Goal: Contribute content: Contribute content

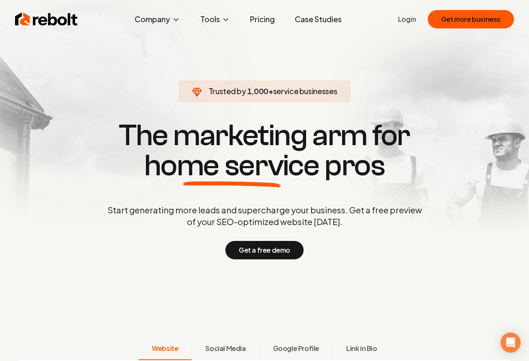
click at [164, 349] on span "Website" at bounding box center [165, 348] width 26 height 10
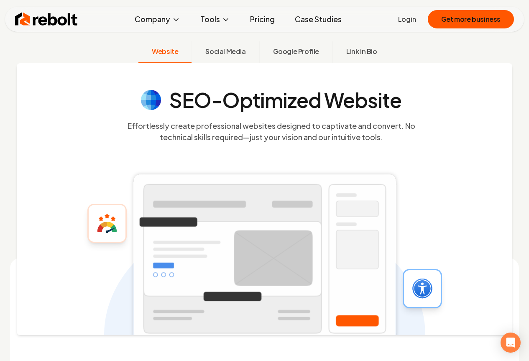
scroll to position [297, 0]
click at [409, 19] on link "Login" at bounding box center [407, 19] width 18 height 10
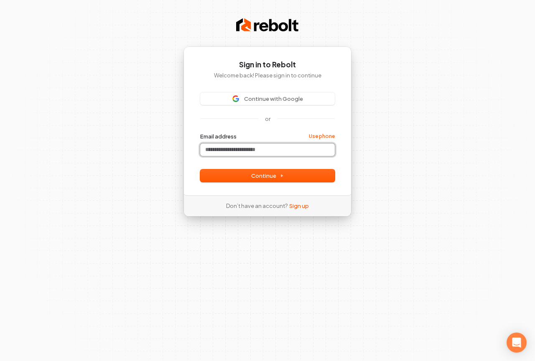
click at [211, 149] on input "Email address" at bounding box center [267, 149] width 135 height 13
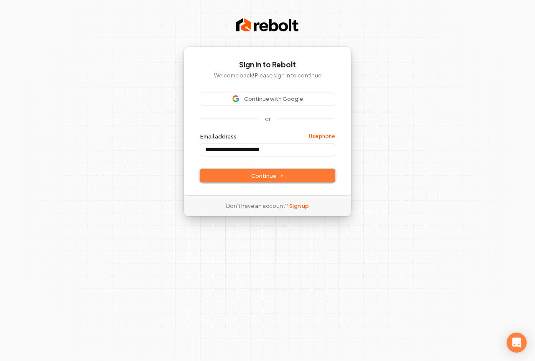
click at [269, 174] on span "Continue" at bounding box center [267, 176] width 33 height 8
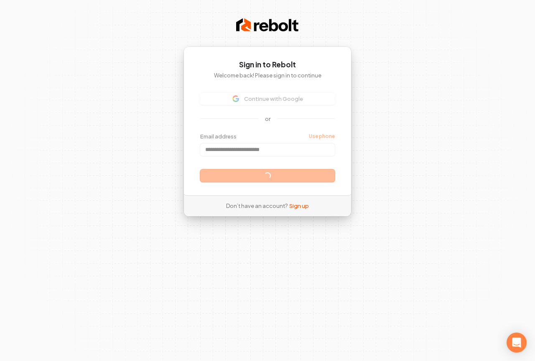
type input "**********"
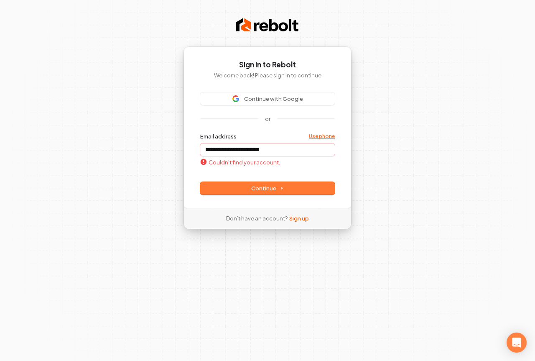
click at [327, 135] on link "Use phone" at bounding box center [322, 136] width 26 height 7
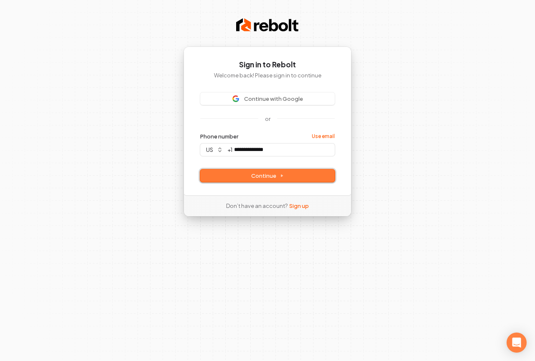
click at [270, 173] on span "Continue" at bounding box center [267, 176] width 33 height 8
type input "**********"
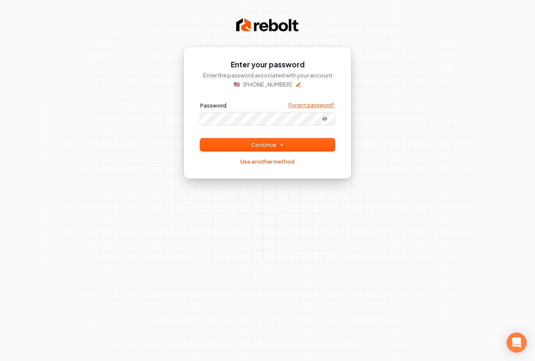
click at [311, 105] on link "Forgot password?" at bounding box center [311, 105] width 46 height 7
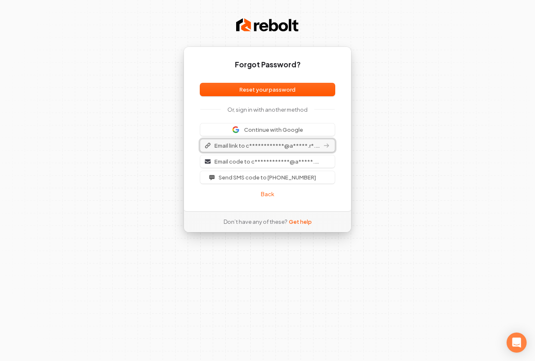
click at [239, 145] on span "**********" at bounding box center [266, 146] width 105 height 8
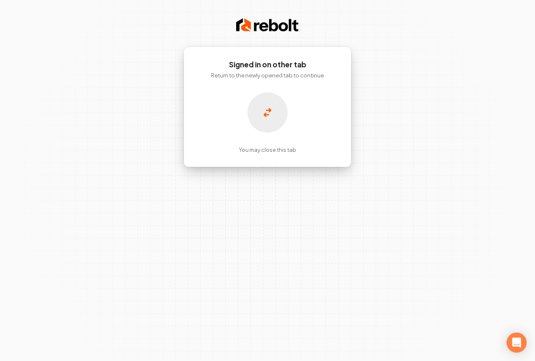
click at [267, 99] on div at bounding box center [268, 112] width 40 height 40
click at [243, 149] on p "You may close this tab" at bounding box center [268, 150] width 58 height 8
click at [225, 110] on div "You may close this tab" at bounding box center [267, 122] width 135 height 61
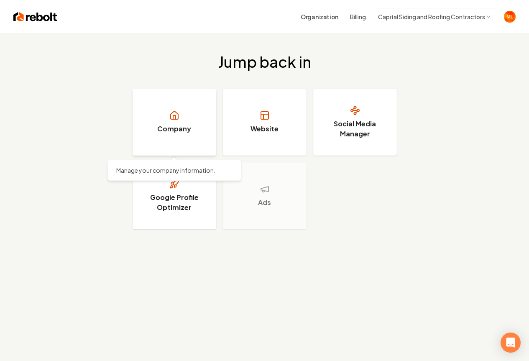
click at [181, 126] on h3 "Company" at bounding box center [174, 129] width 34 height 10
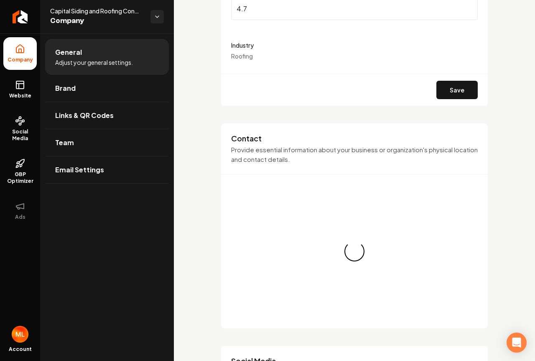
scroll to position [225, 0]
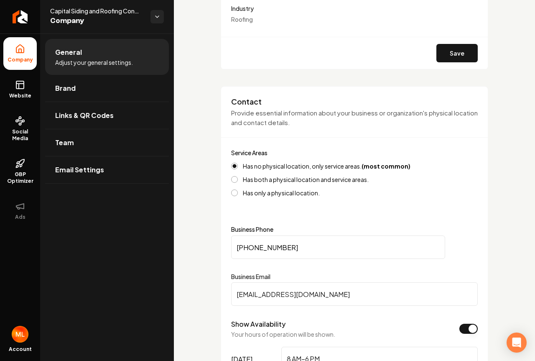
click at [236, 177] on button "Has both a physical location and service areas." at bounding box center [234, 179] width 7 height 7
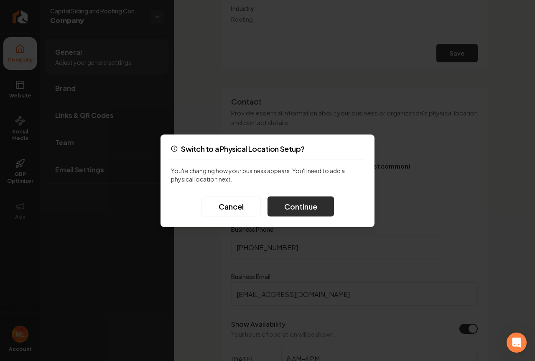
click at [294, 204] on button "Continue" at bounding box center [301, 206] width 66 height 20
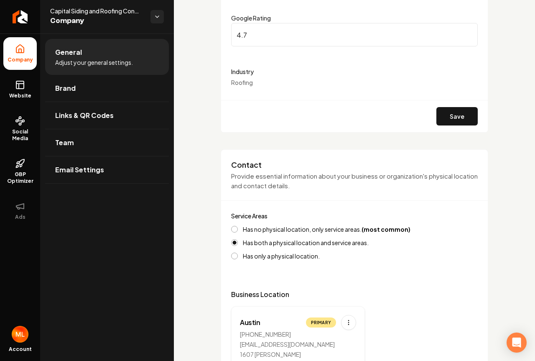
scroll to position [158, 0]
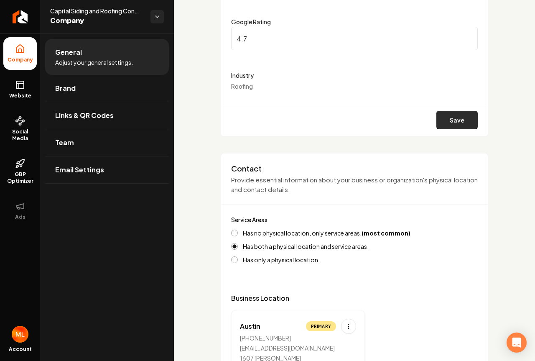
click at [447, 117] on button "Save" at bounding box center [456, 120] width 41 height 18
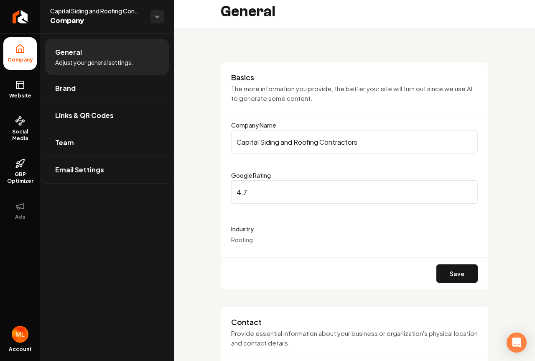
scroll to position [0, 0]
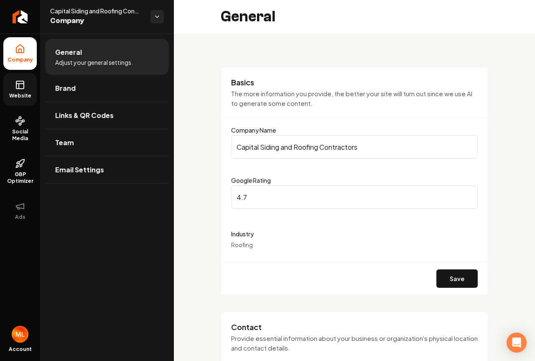
click at [20, 85] on icon at bounding box center [20, 85] width 10 height 10
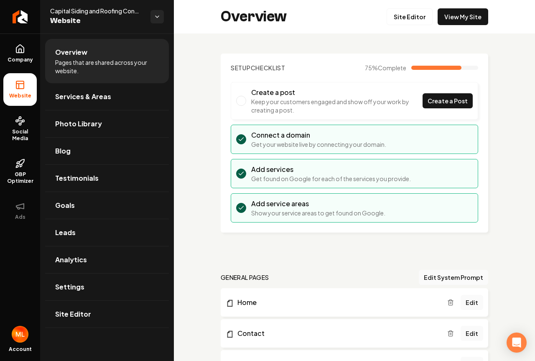
click at [239, 174] on icon "Main content area" at bounding box center [241, 173] width 7 height 7
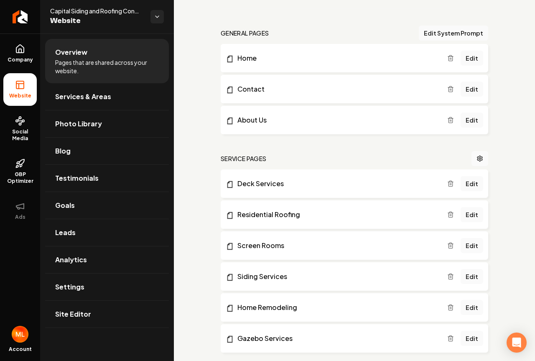
scroll to position [239, 0]
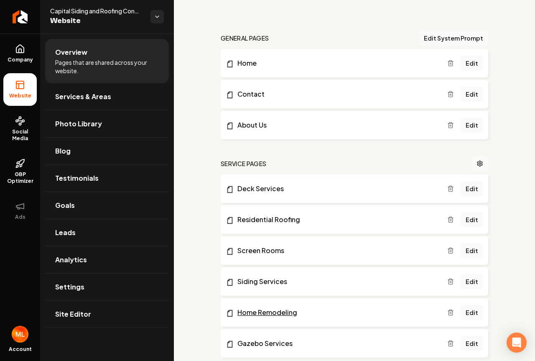
click at [250, 312] on link "Home Remodeling" at bounding box center [337, 312] width 222 height 10
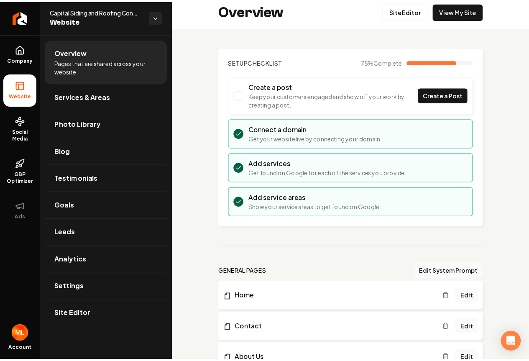
scroll to position [0, 0]
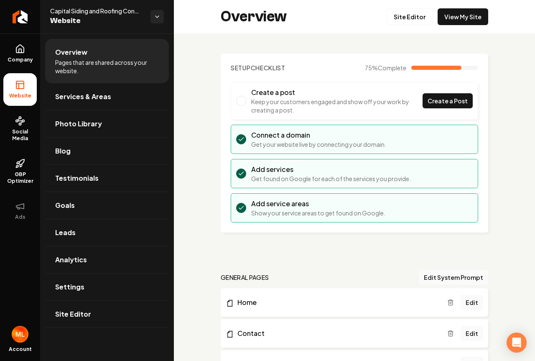
click at [240, 99] on span "Main content area" at bounding box center [241, 101] width 10 height 10
click at [452, 98] on span "Create a Post" at bounding box center [448, 101] width 40 height 9
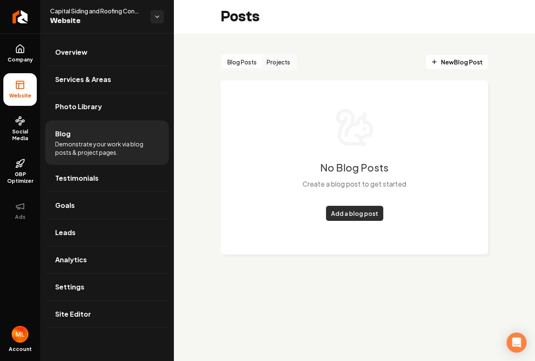
click at [355, 212] on link "Add a blog post" at bounding box center [354, 213] width 57 height 15
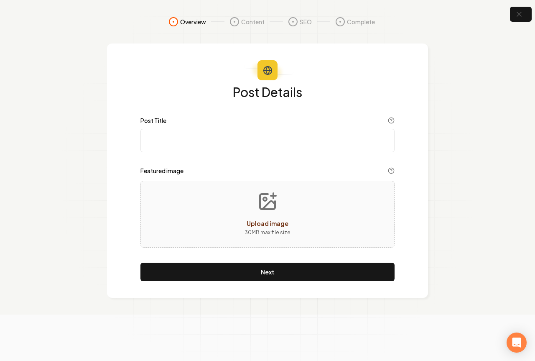
click at [269, 198] on icon "Upload image" at bounding box center [268, 201] width 20 height 20
type input "**********"
click at [153, 120] on label "Post Title" at bounding box center [153, 120] width 26 height 6
click at [153, 129] on input "Post Title" at bounding box center [267, 140] width 254 height 23
click at [153, 139] on input "Post Title" at bounding box center [267, 140] width 254 height 23
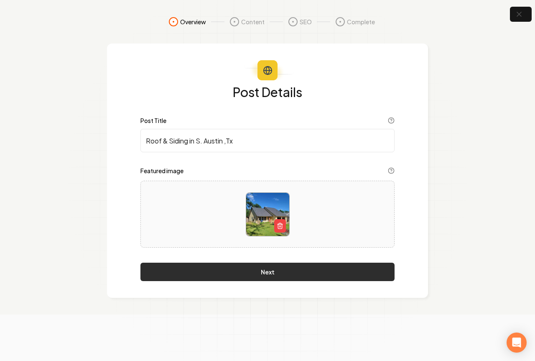
type input "Roof & Siding in S. Austin ,Tx"
click at [265, 271] on button "Next" at bounding box center [267, 272] width 254 height 18
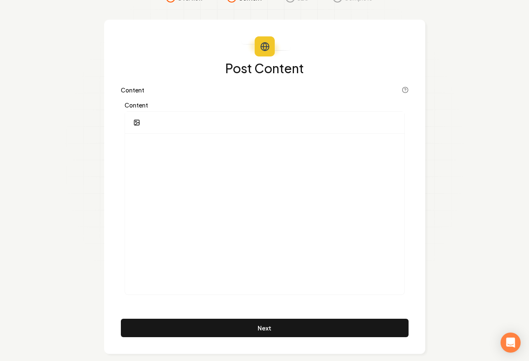
scroll to position [33, 0]
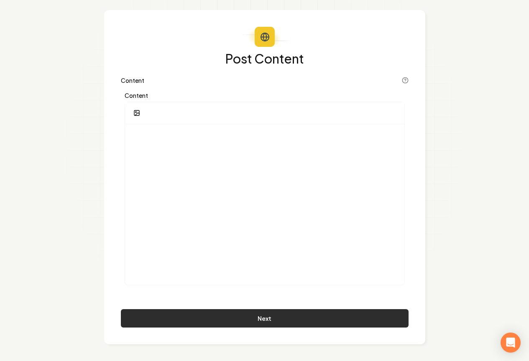
click at [269, 318] on button "Next" at bounding box center [265, 318] width 288 height 18
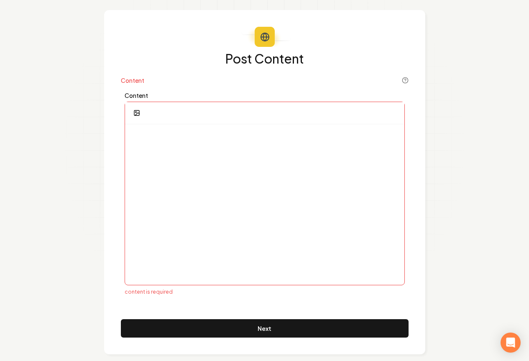
click at [136, 93] on label "Content" at bounding box center [265, 95] width 280 height 6
click at [266, 36] on icon at bounding box center [264, 37] width 3 height 8
click at [251, 65] on h1 "Post Content" at bounding box center [265, 58] width 288 height 13
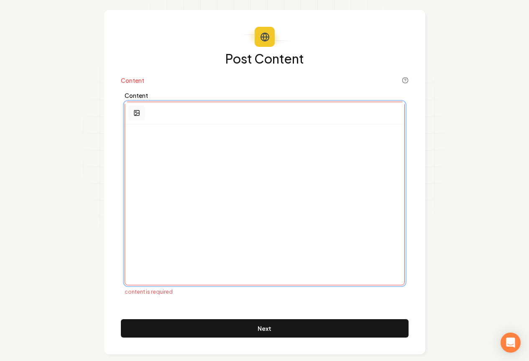
click at [138, 114] on icon "button" at bounding box center [136, 113] width 7 height 7
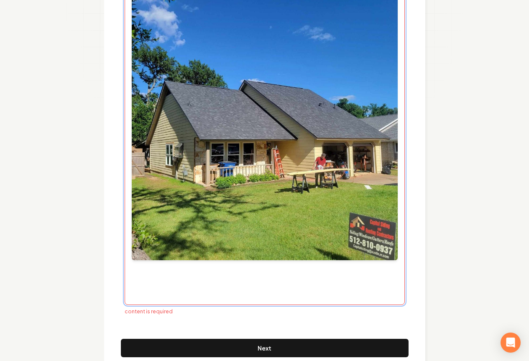
scroll to position [194, 0]
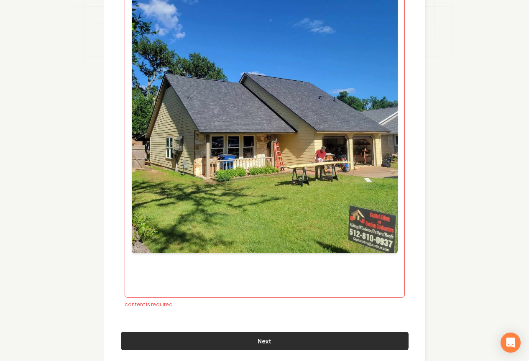
click at [267, 339] on button "Next" at bounding box center [265, 341] width 288 height 18
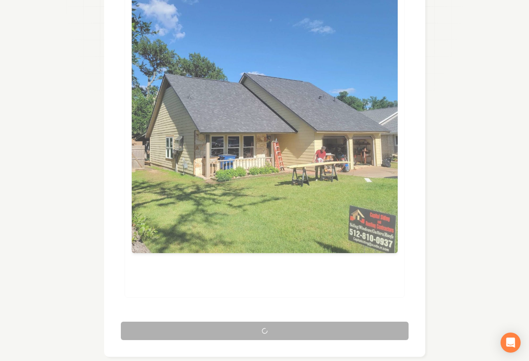
scroll to position [29, 0]
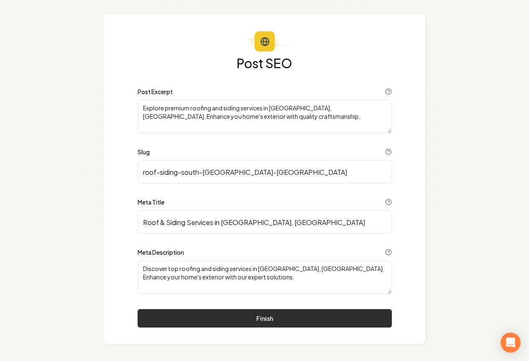
click at [263, 316] on button "Finish" at bounding box center [265, 318] width 254 height 18
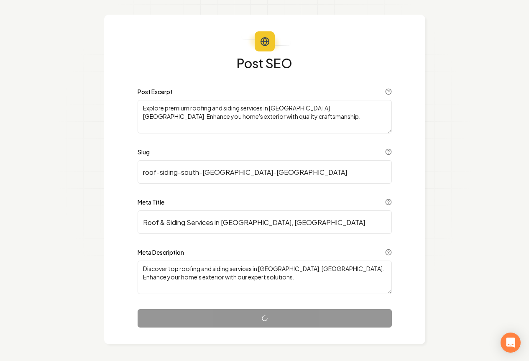
scroll to position [0, 0]
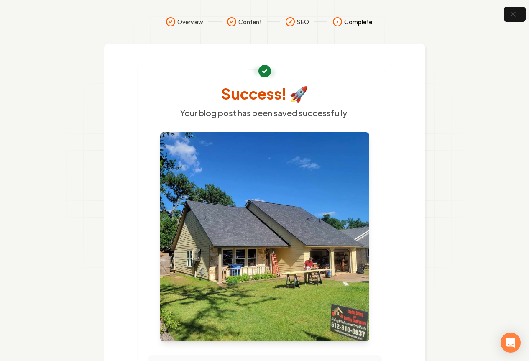
click at [263, 69] on icon at bounding box center [264, 71] width 13 height 13
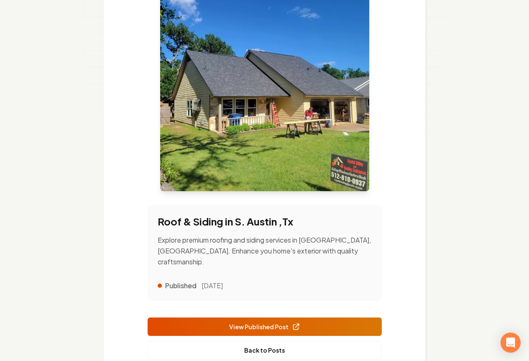
scroll to position [152, 0]
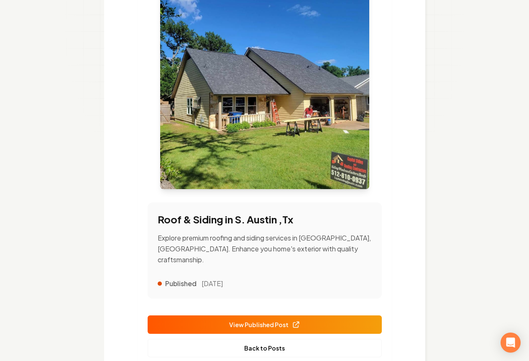
click at [249, 320] on span "View Published Post" at bounding box center [264, 324] width 71 height 9
